Goal: Task Accomplishment & Management: Manage account settings

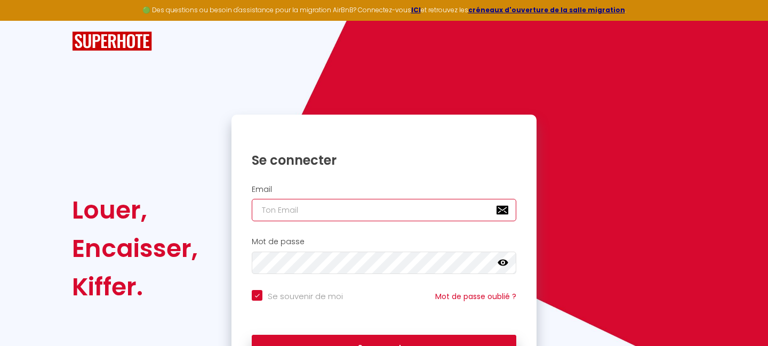
click at [295, 213] on input "email" at bounding box center [384, 210] width 265 height 22
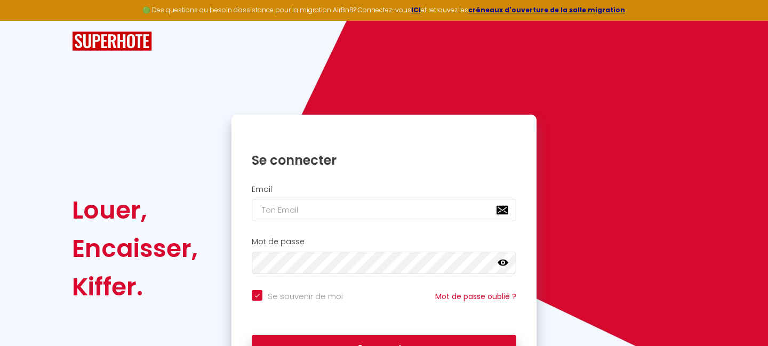
click at [290, 238] on h2 "Mot de passe" at bounding box center [384, 241] width 265 height 9
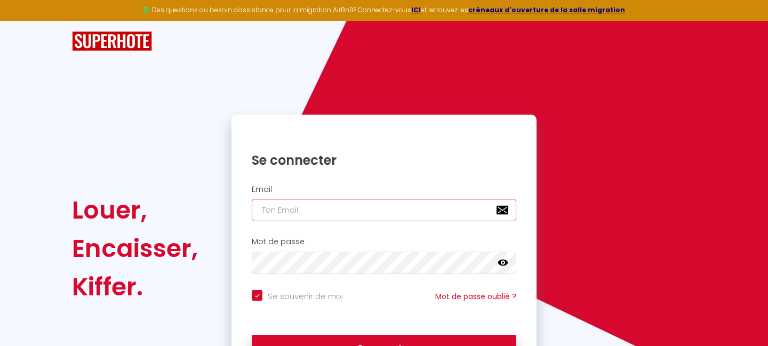
click at [285, 215] on input "email" at bounding box center [384, 210] width 265 height 22
type input "[EMAIL_ADDRESS][DOMAIN_NAME]"
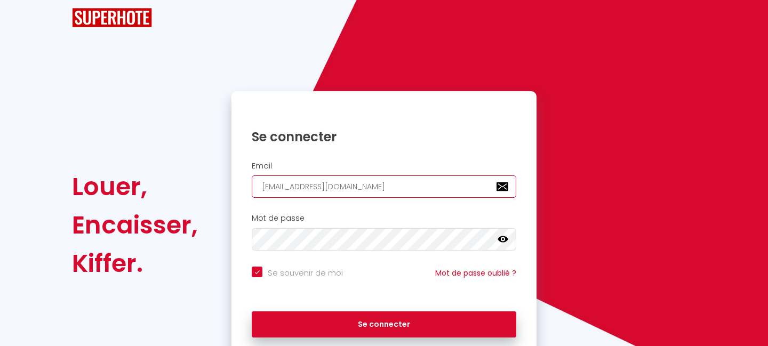
scroll to position [25, 0]
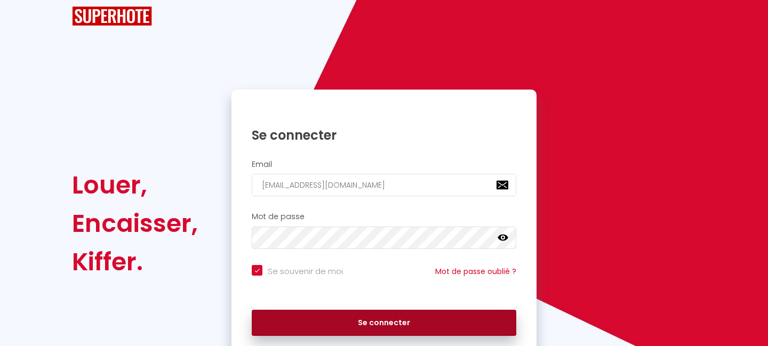
click at [369, 330] on button "Se connecter" at bounding box center [384, 323] width 265 height 27
checkbox input "true"
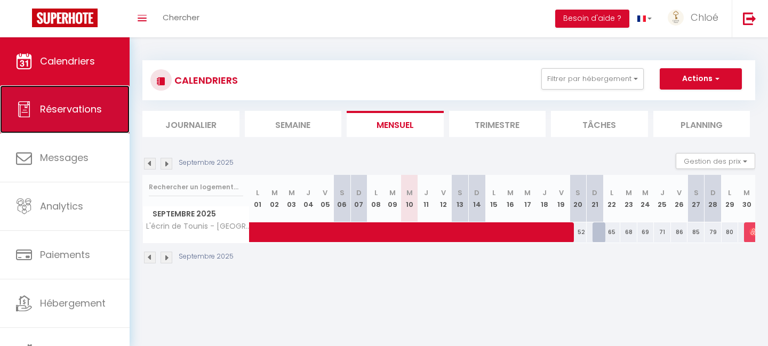
click at [75, 110] on span "Réservations" at bounding box center [71, 108] width 62 height 13
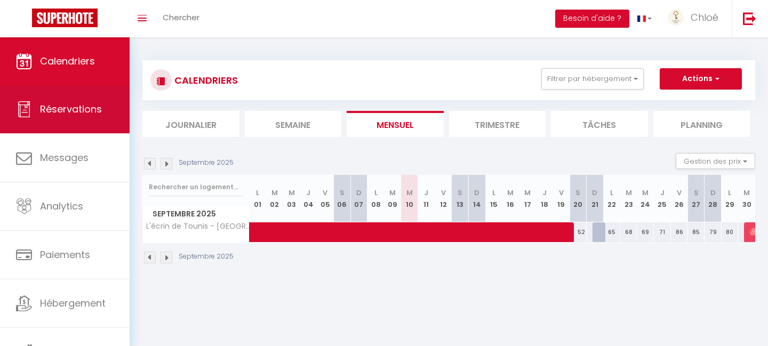
select select "not_cancelled"
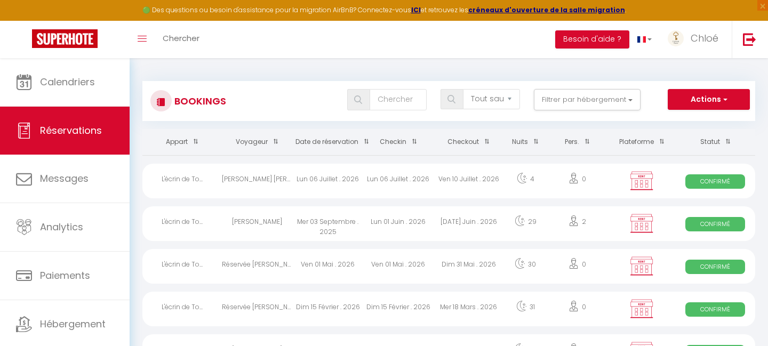
click at [266, 225] on div "[PERSON_NAME]" at bounding box center [257, 223] width 70 height 35
select select "OK"
select select "KO"
select select "0"
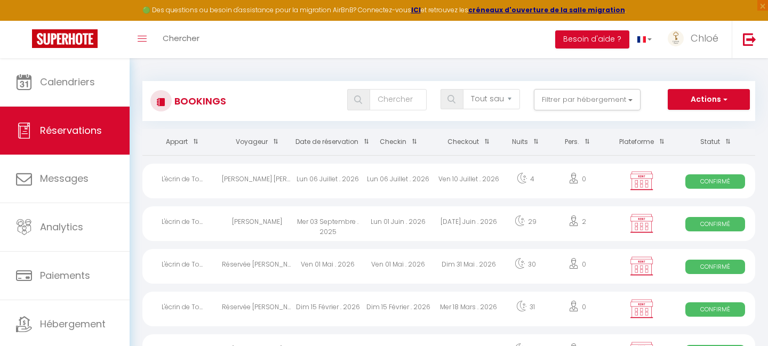
select select "1"
select select
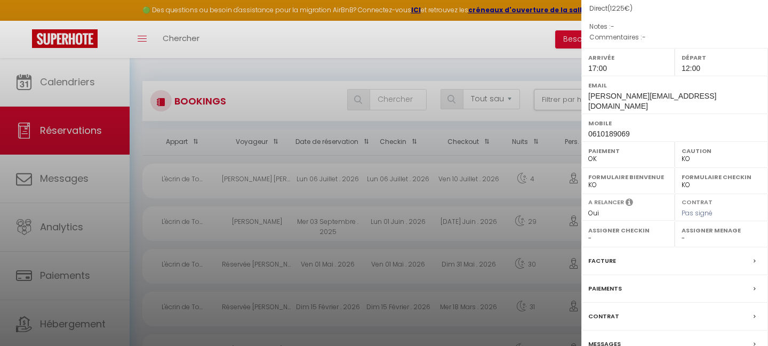
click at [434, 60] on div at bounding box center [384, 173] width 768 height 346
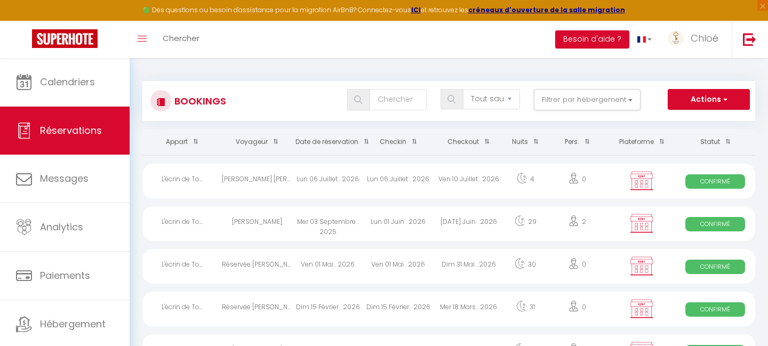
click at [316, 223] on div "Mer 03 Septembre . 2025" at bounding box center [328, 223] width 70 height 35
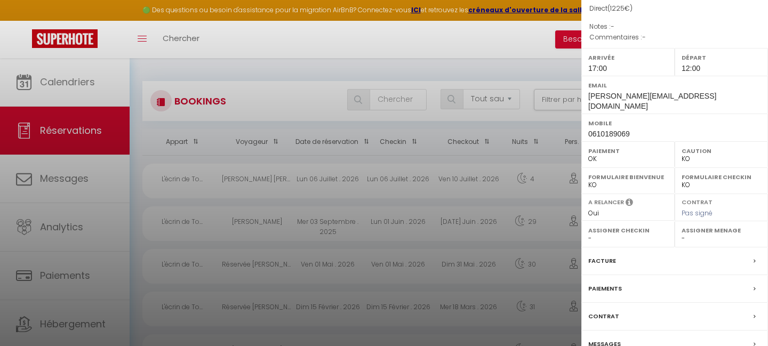
click at [626, 247] on div "Facture" at bounding box center [674, 261] width 187 height 28
